Goal: Information Seeking & Learning: Find specific page/section

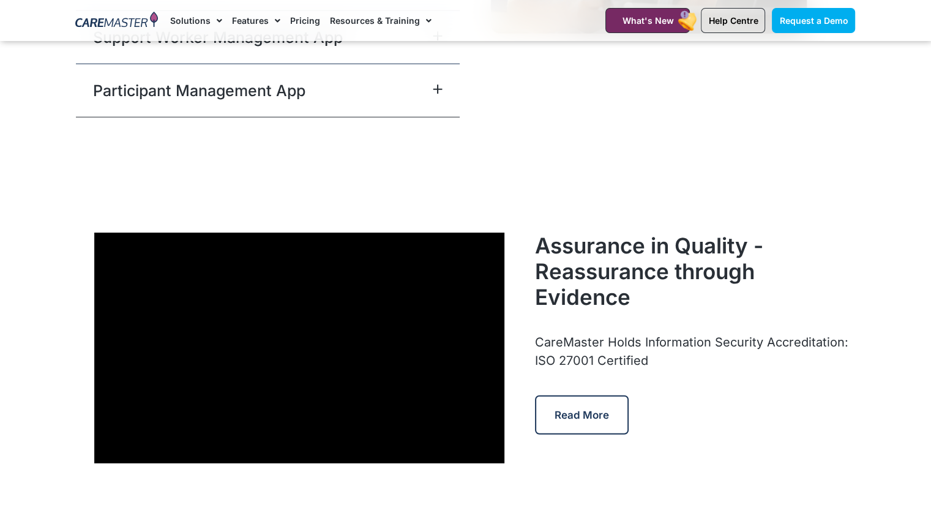
scroll to position [3304, 0]
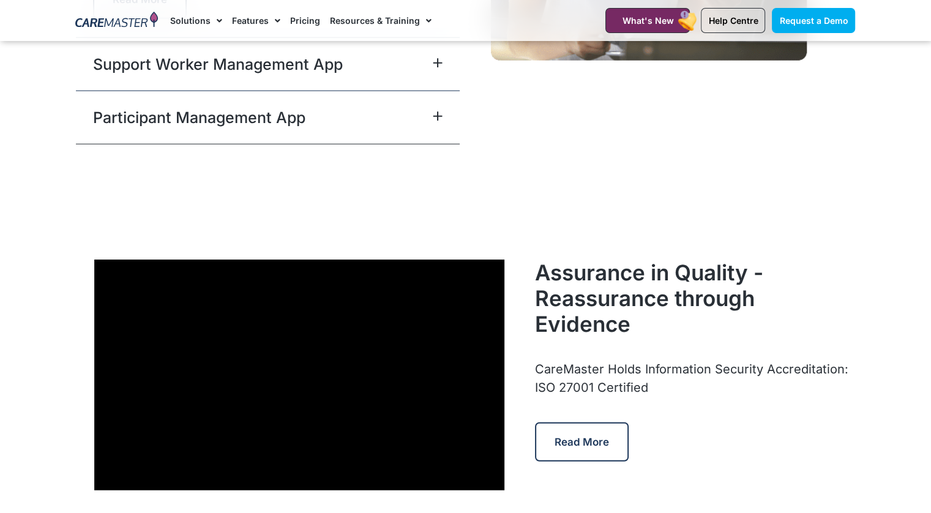
click at [439, 70] on span at bounding box center [435, 64] width 15 height 12
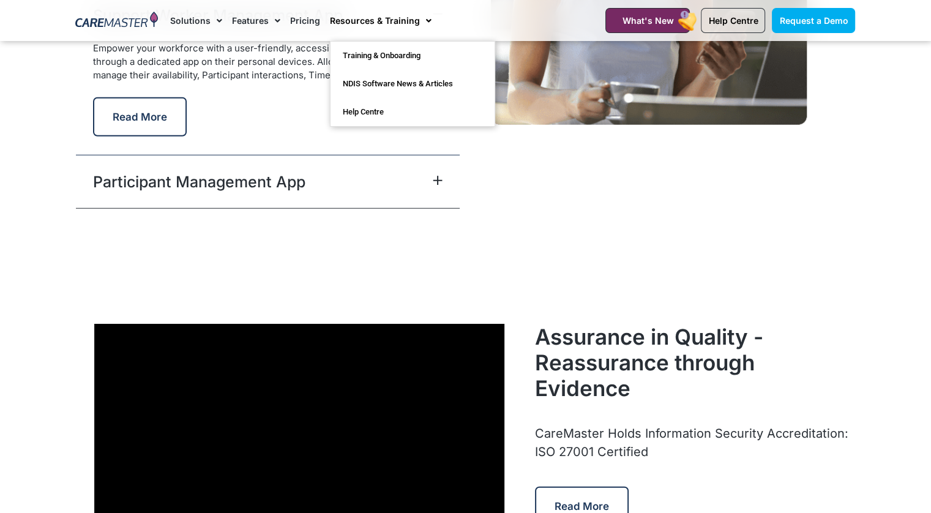
click at [403, 24] on link "Resources & Training" at bounding box center [381, 20] width 102 height 41
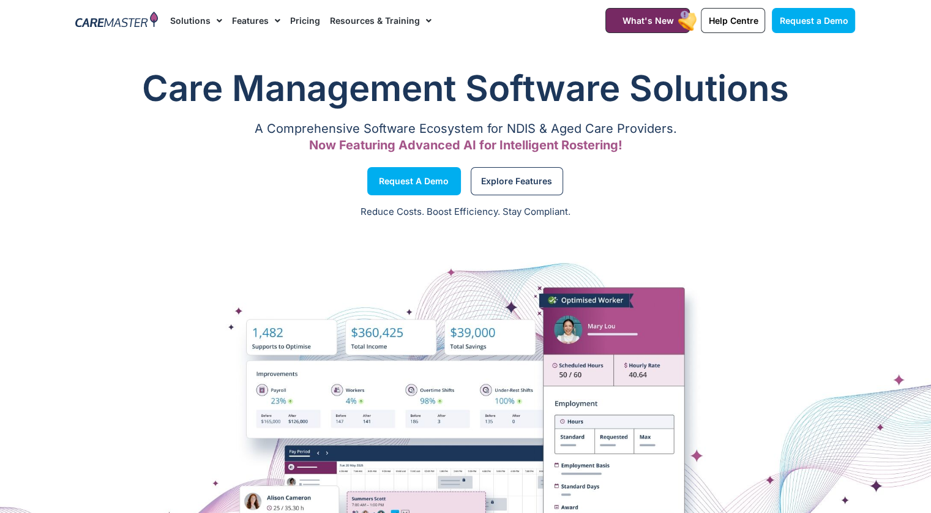
click at [401, 22] on link "Resources & Training" at bounding box center [381, 20] width 102 height 41
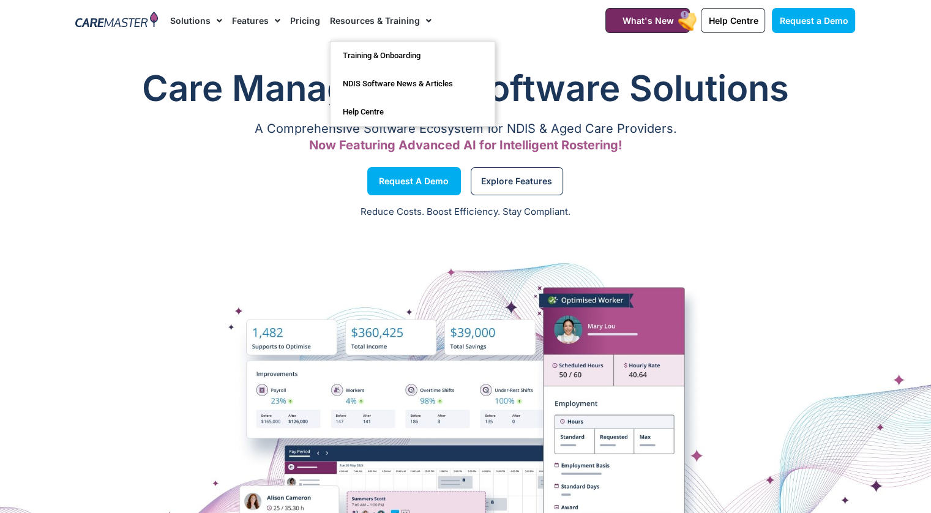
click at [392, 21] on link "Resources & Training" at bounding box center [381, 20] width 102 height 41
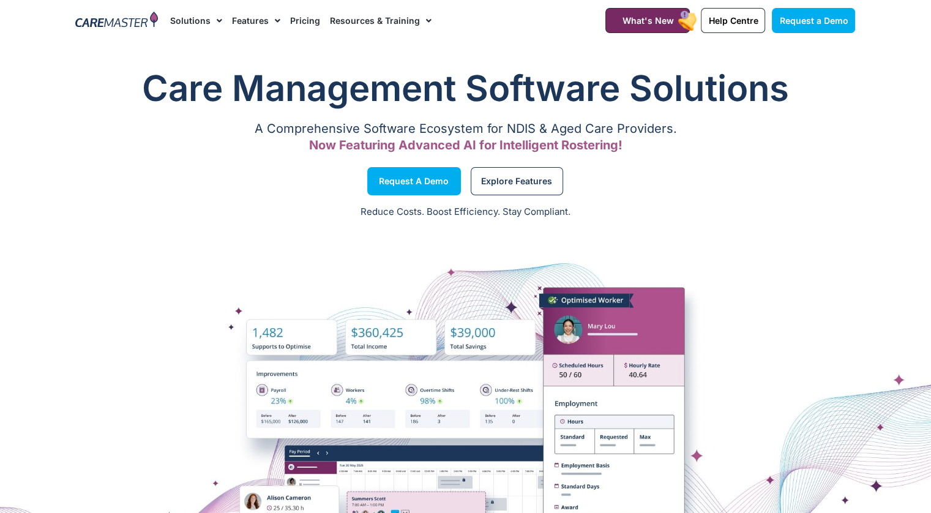
click at [366, 15] on link "Resources & Training" at bounding box center [381, 20] width 102 height 41
click at [717, 15] on span "Help Centre" at bounding box center [733, 20] width 50 height 10
